Goal: Go to known website: Access a specific website the user already knows

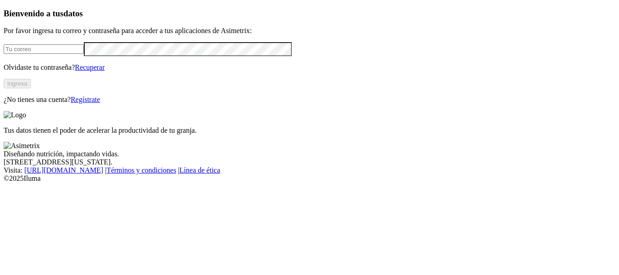
type input "[PERSON_NAME][EMAIL_ADDRESS][PERSON_NAME][DOMAIN_NAME]"
click at [31, 88] on button "Ingresa" at bounding box center [17, 84] width 27 height 10
